Goal: Task Accomplishment & Management: Manage account settings

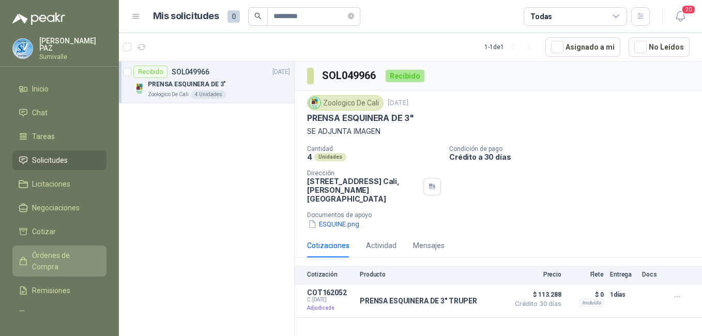
click at [66, 264] on span "Órdenes de Compra" at bounding box center [64, 261] width 65 height 23
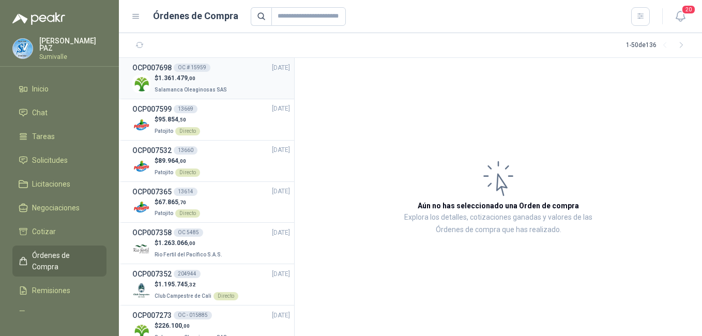
click at [193, 82] on p "$ 1.361.479 ,00" at bounding box center [192, 78] width 74 height 10
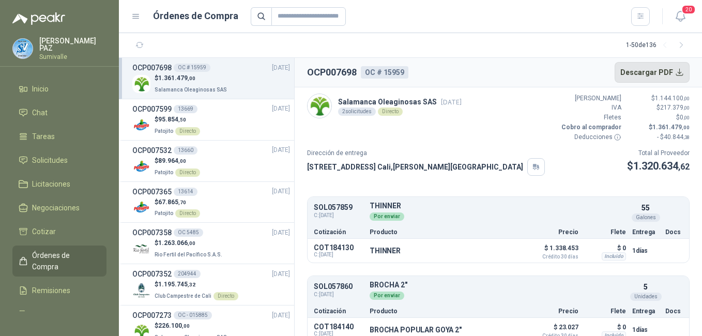
click at [641, 66] on button "Descargar PDF" at bounding box center [653, 72] width 76 height 21
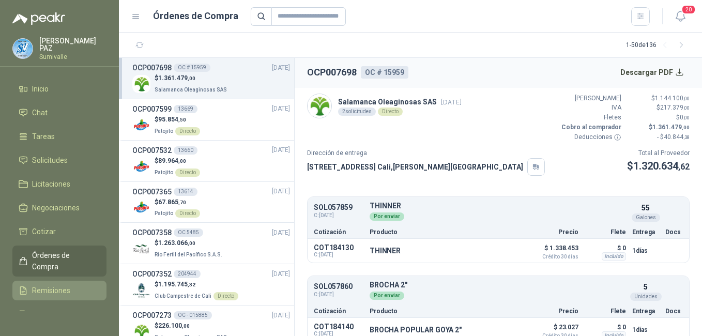
click at [57, 285] on span "Remisiones" at bounding box center [51, 290] width 38 height 11
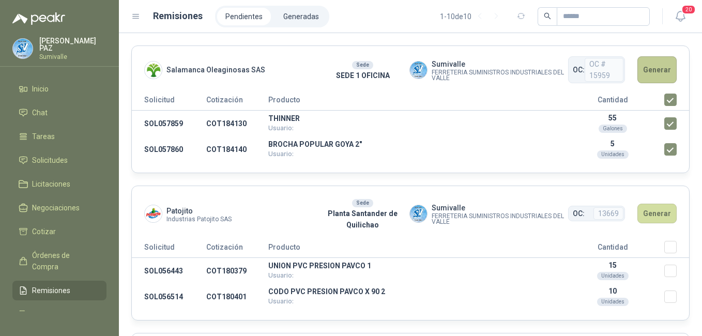
click at [647, 65] on button "Generar" at bounding box center [657, 69] width 39 height 27
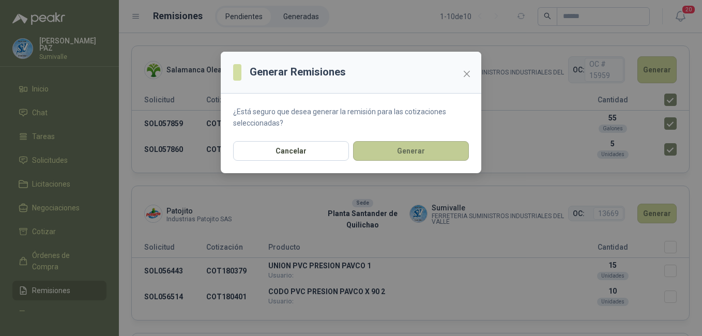
click at [418, 151] on button "Generar" at bounding box center [411, 151] width 116 height 20
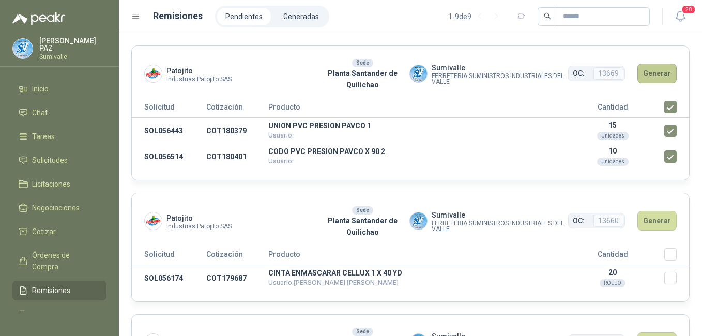
click at [653, 70] on button "Generar" at bounding box center [657, 74] width 39 height 20
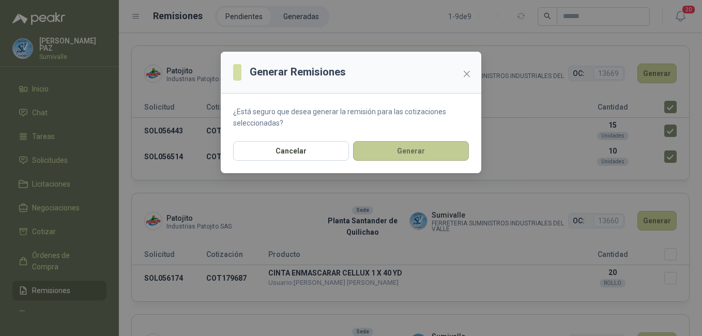
click at [418, 156] on button "Generar" at bounding box center [411, 151] width 116 height 20
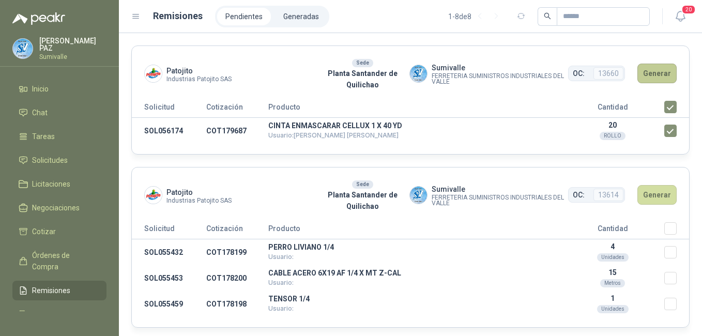
click at [646, 72] on button "Generar" at bounding box center [657, 74] width 39 height 20
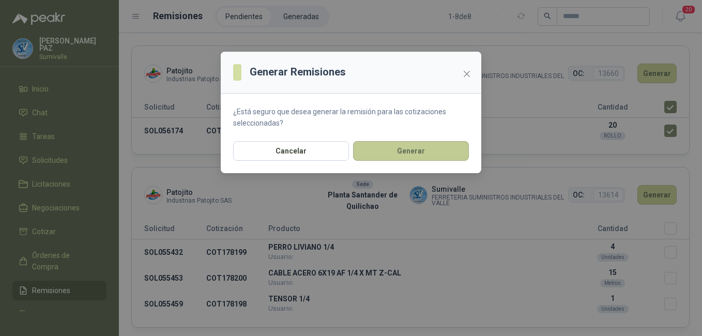
click at [446, 145] on button "Generar" at bounding box center [411, 151] width 116 height 20
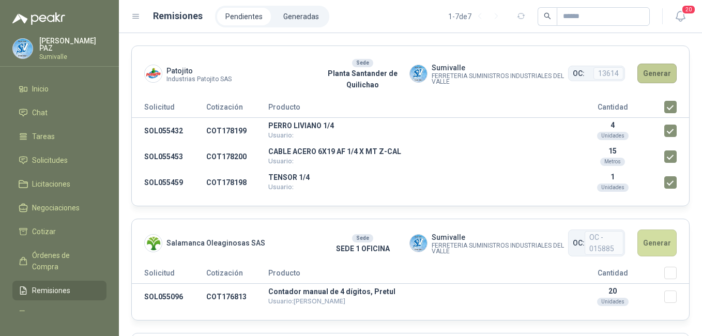
click at [654, 65] on button "Generar" at bounding box center [657, 74] width 39 height 20
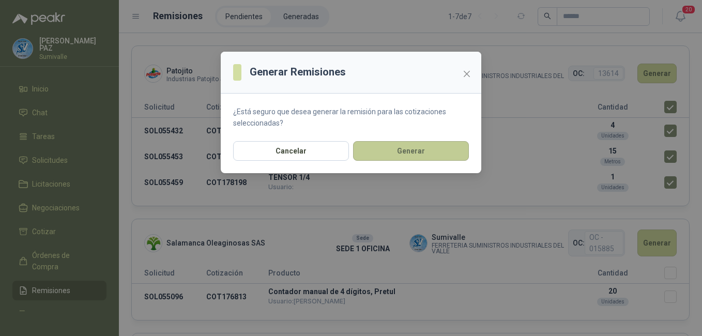
click at [402, 159] on button "Generar" at bounding box center [411, 151] width 116 height 20
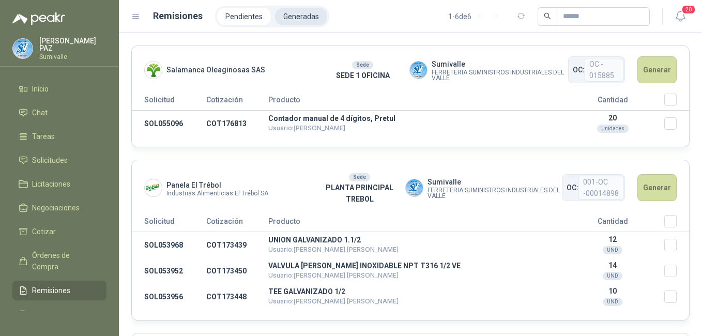
click at [306, 19] on li "Generadas" at bounding box center [301, 17] width 52 height 18
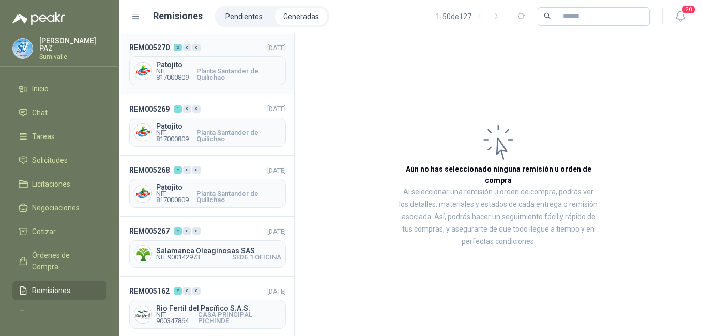
click at [214, 71] on span "Planta Santander de Quilichao" at bounding box center [239, 74] width 85 height 12
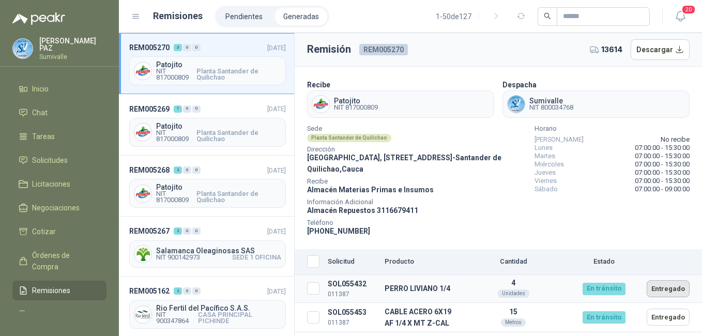
click at [659, 288] on button "Entregado" at bounding box center [668, 288] width 43 height 17
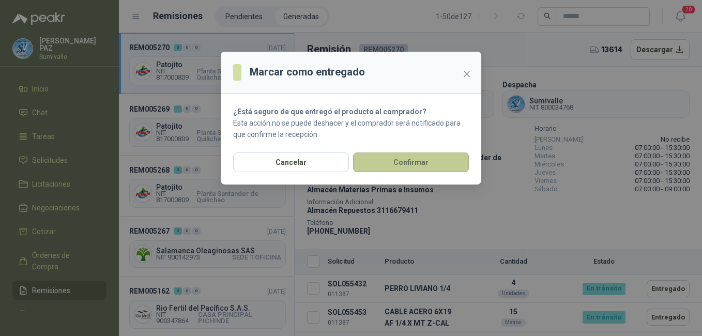
click at [402, 160] on button "Confirmar" at bounding box center [411, 163] width 116 height 20
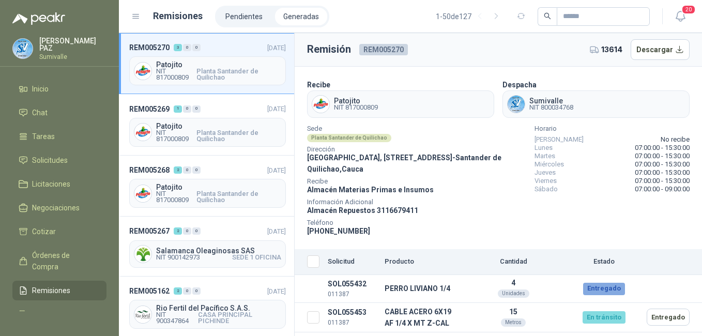
scroll to position [24, 0]
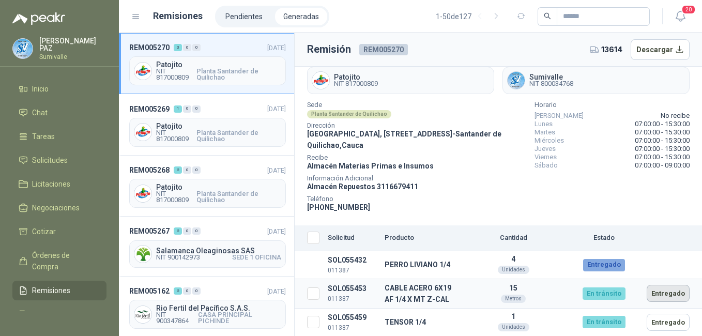
click at [662, 292] on button "Entregado" at bounding box center [668, 293] width 43 height 17
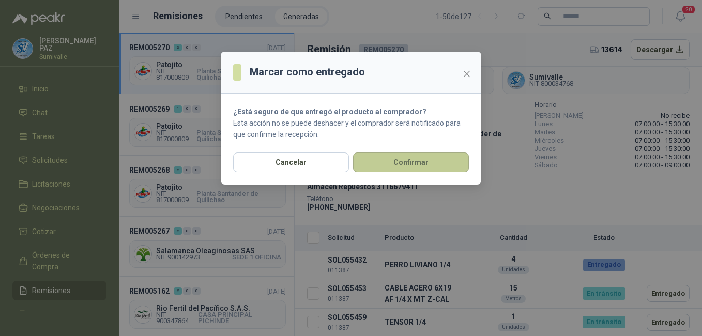
click at [415, 160] on button "Confirmar" at bounding box center [411, 163] width 116 height 20
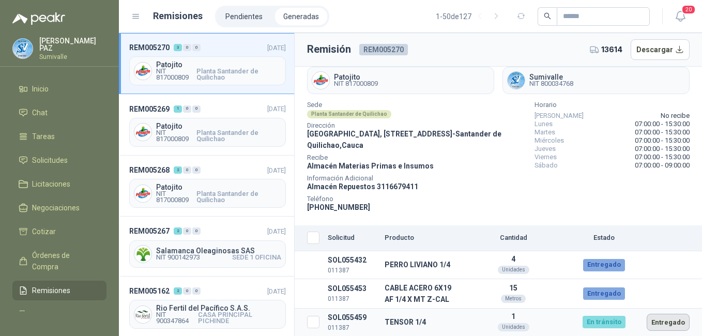
click at [663, 324] on button "Entregado" at bounding box center [668, 322] width 43 height 17
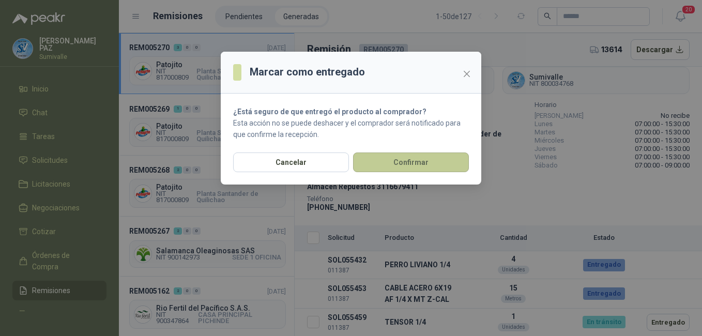
click at [432, 160] on button "Confirmar" at bounding box center [411, 163] width 116 height 20
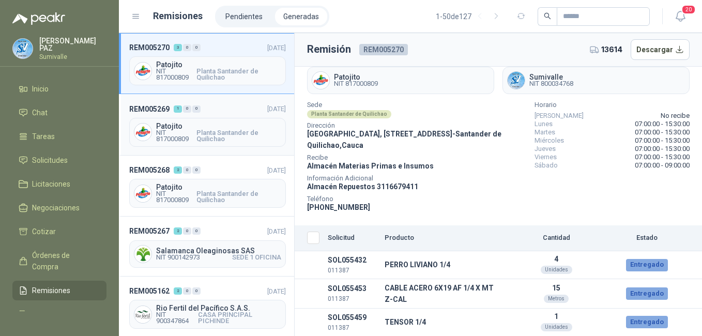
click at [175, 116] on div "REM005269 1 0 0 [DATE] Patojito NIT 817000809 Planta Santander de Quilichao" at bounding box center [206, 124] width 175 height 61
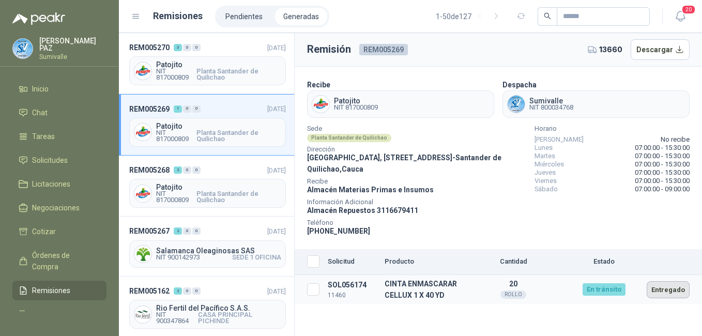
click at [664, 286] on button "Entregado" at bounding box center [668, 289] width 43 height 17
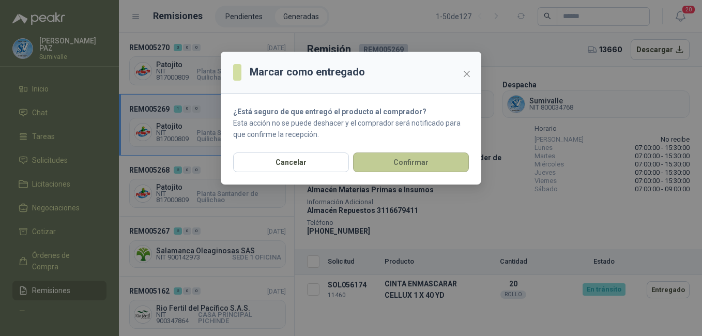
click at [391, 166] on button "Confirmar" at bounding box center [411, 163] width 116 height 20
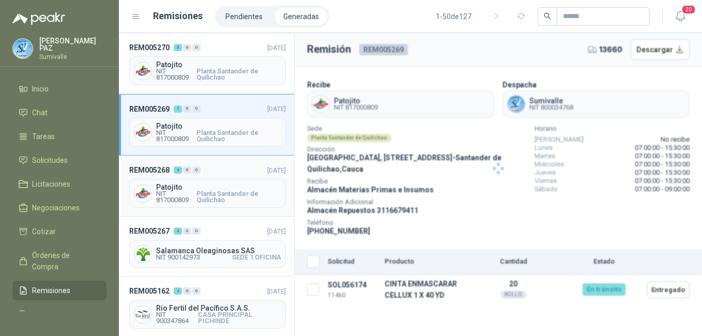
click at [198, 170] on div "0" at bounding box center [196, 170] width 8 height 7
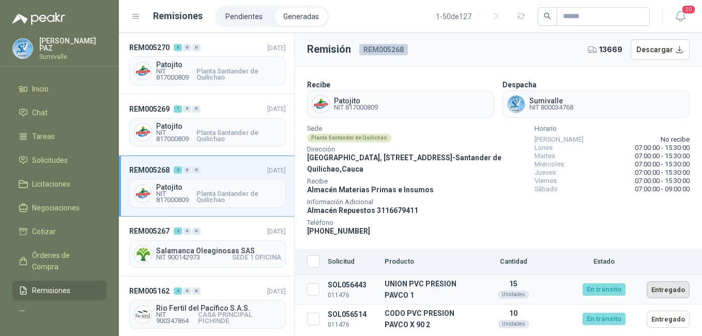
click at [655, 286] on button "Entregado" at bounding box center [668, 289] width 43 height 17
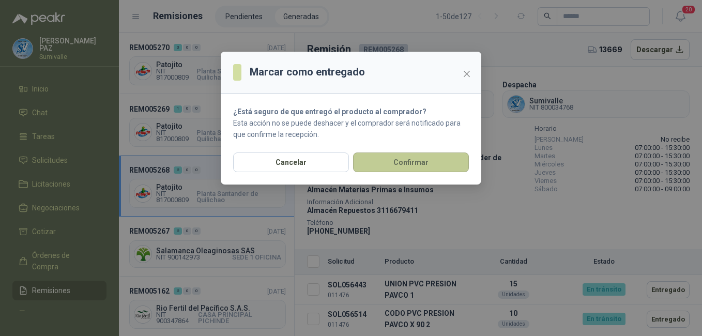
click at [415, 163] on button "Confirmar" at bounding box center [411, 163] width 116 height 20
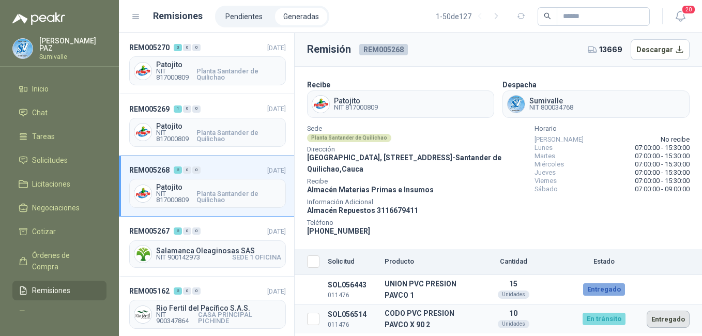
click at [667, 316] on button "Entregado" at bounding box center [668, 319] width 43 height 17
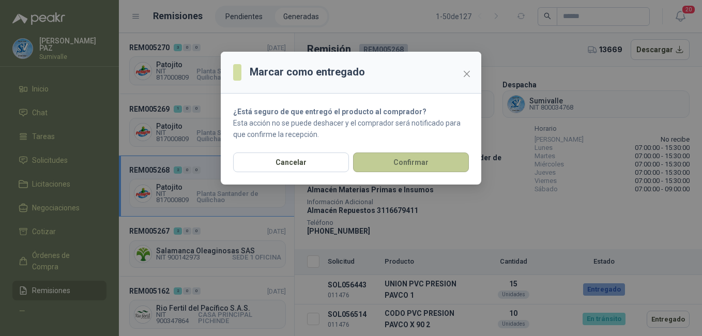
click at [403, 165] on button "Confirmar" at bounding box center [411, 163] width 116 height 20
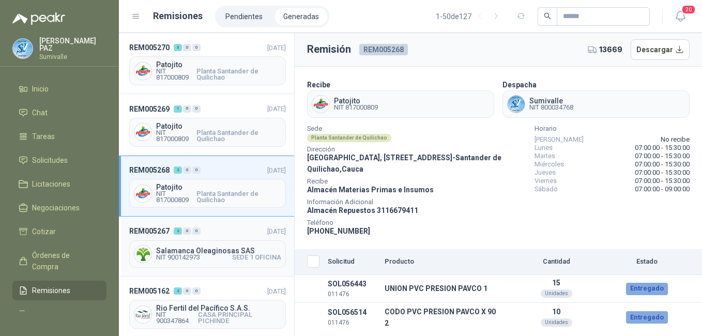
click at [214, 250] on span "Salamanca Oleaginosas SAS" at bounding box center [218, 250] width 125 height 7
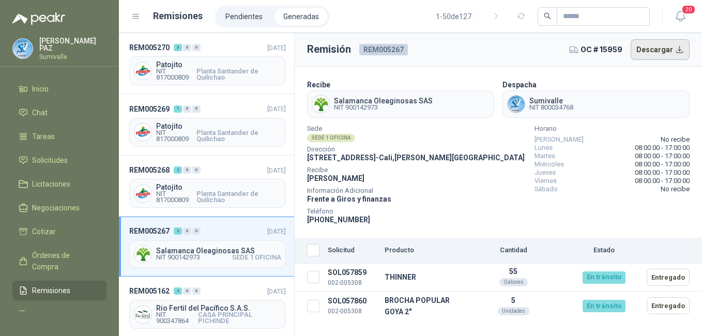
click at [655, 44] on button "Descargar" at bounding box center [660, 49] width 59 height 21
